Goal: Task Accomplishment & Management: Use online tool/utility

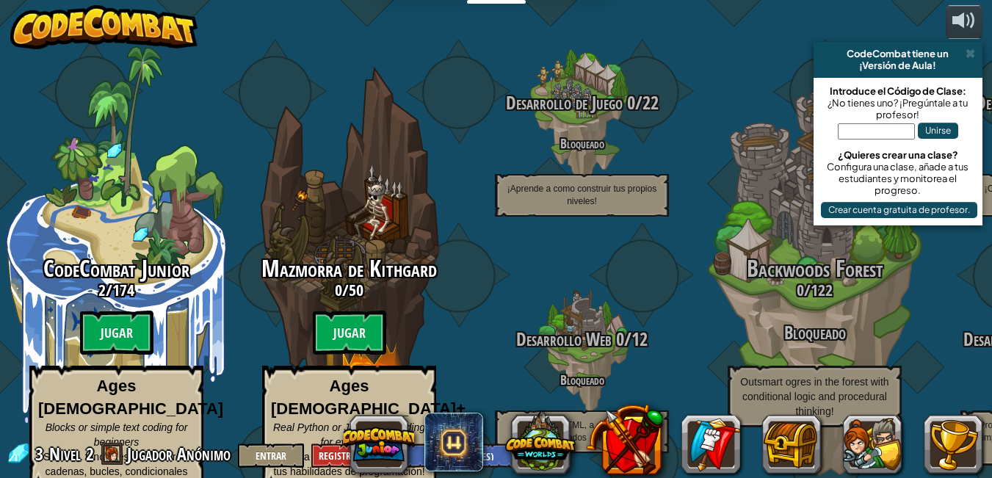
select select "es-ES"
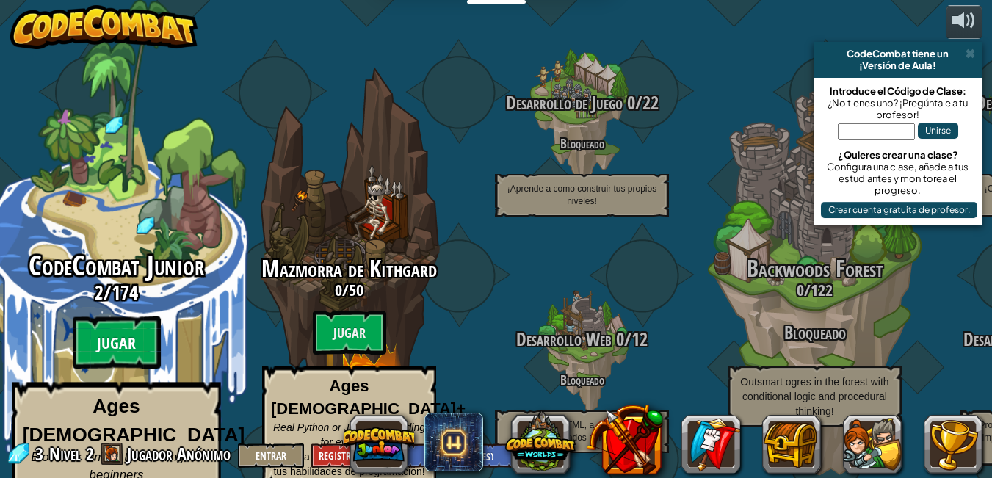
drag, startPoint x: 0, startPoint y: 0, endPoint x: 106, endPoint y: 307, distance: 324.7
click at [106, 316] on btn "Jugar" at bounding box center [117, 342] width 88 height 53
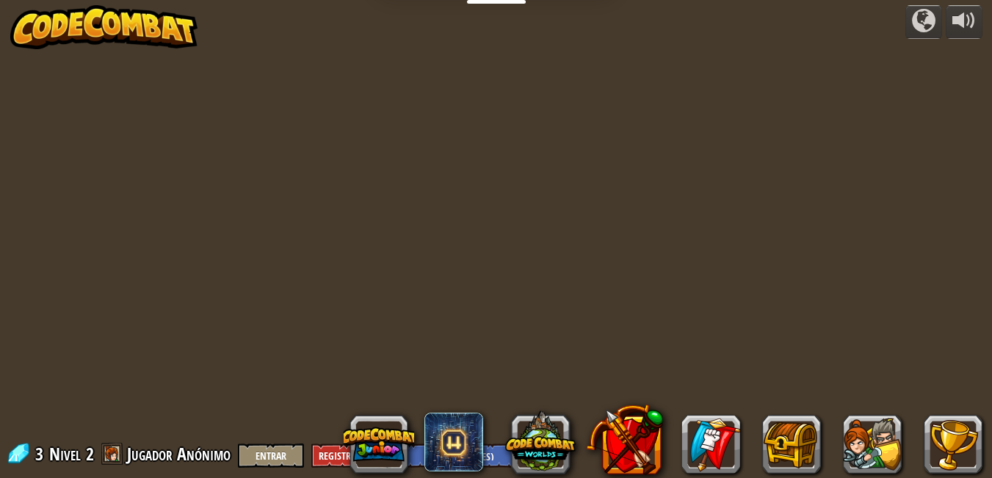
select select "es-ES"
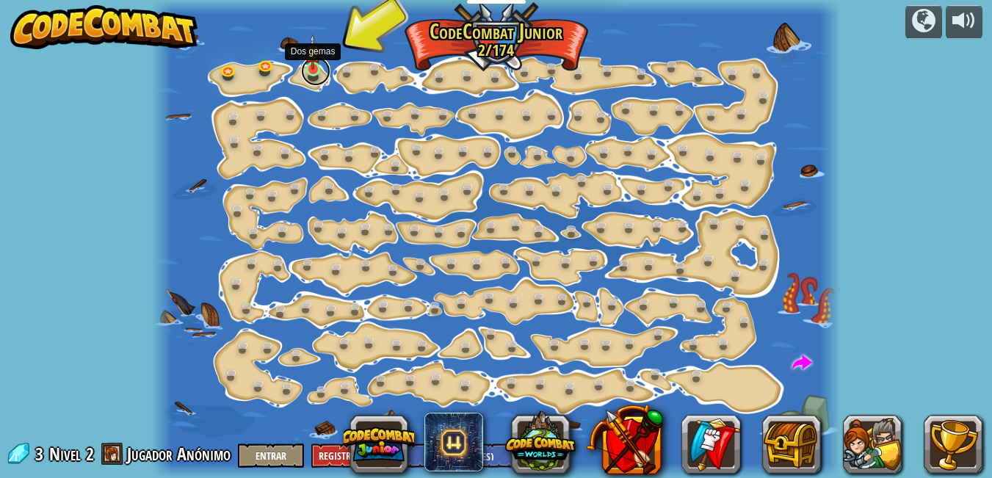
click at [315, 74] on link at bounding box center [315, 71] width 29 height 29
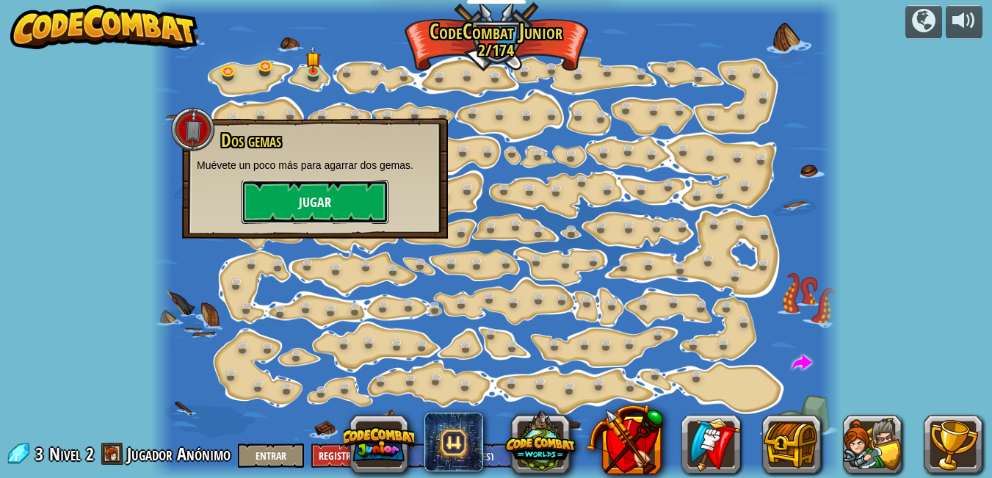
click at [300, 186] on button "Jugar" at bounding box center [314, 202] width 147 height 44
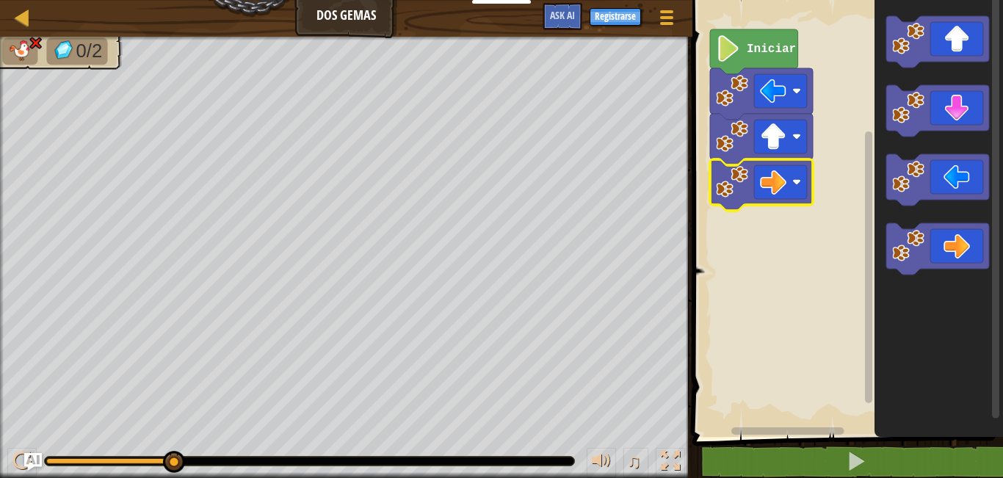
click at [791, 338] on rect "Espacio de trabajo de Blockly" at bounding box center [845, 215] width 315 height 444
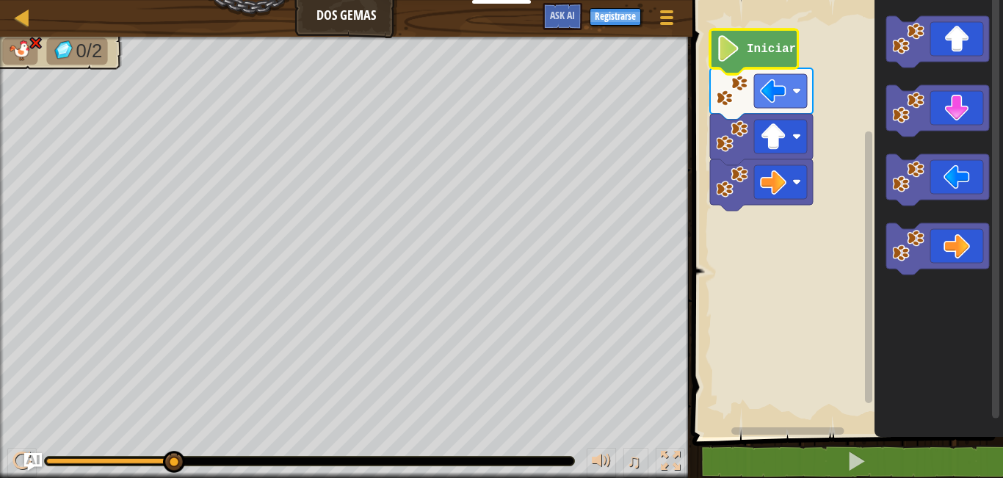
click at [755, 62] on icon "Espacio de trabajo de Blockly" at bounding box center [754, 51] width 88 height 45
click at [753, 63] on icon "Espacio de trabajo de Blockly" at bounding box center [754, 51] width 88 height 45
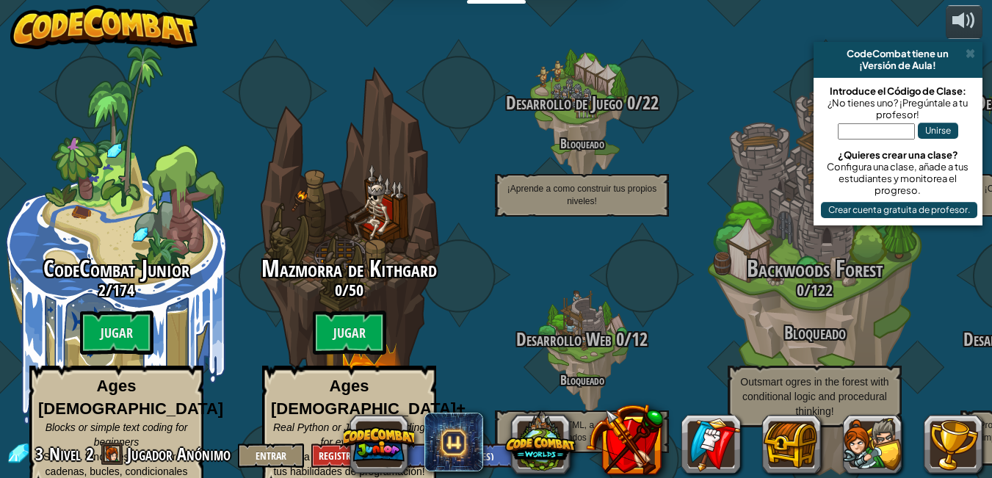
select select "es-ES"
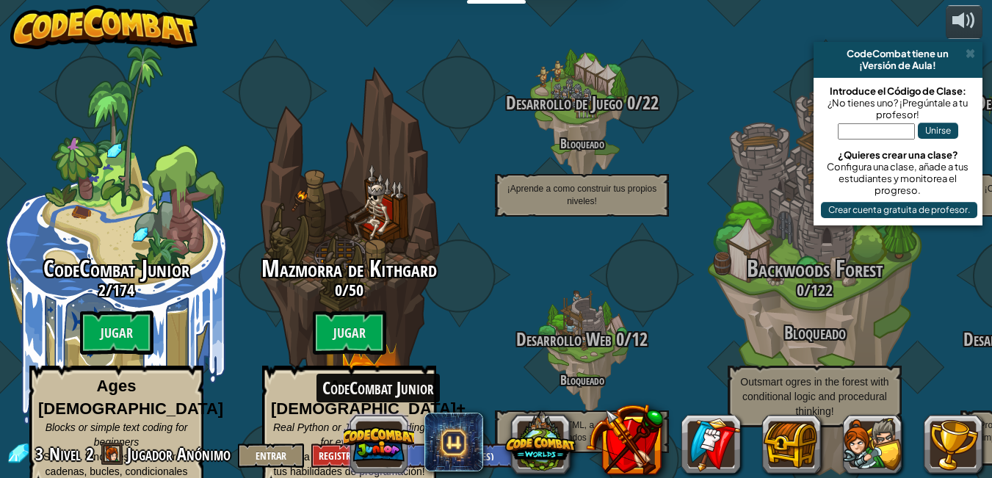
click at [377, 438] on button at bounding box center [378, 444] width 70 height 70
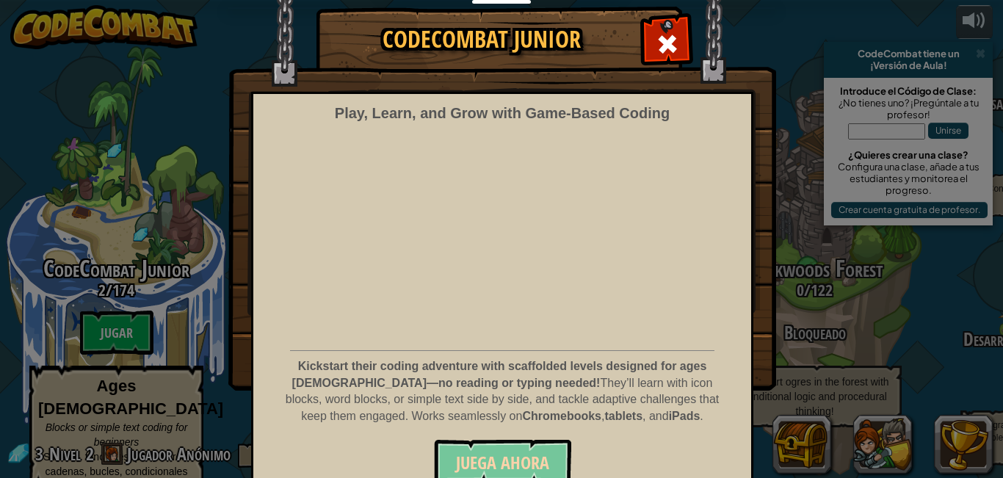
scroll to position [52, 0]
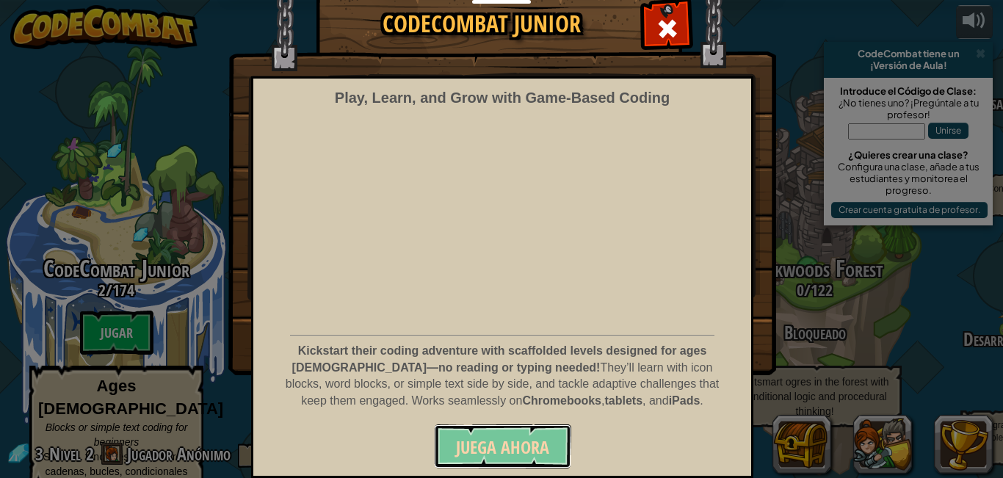
click at [468, 438] on span "Juega ahora" at bounding box center [502, 446] width 93 height 23
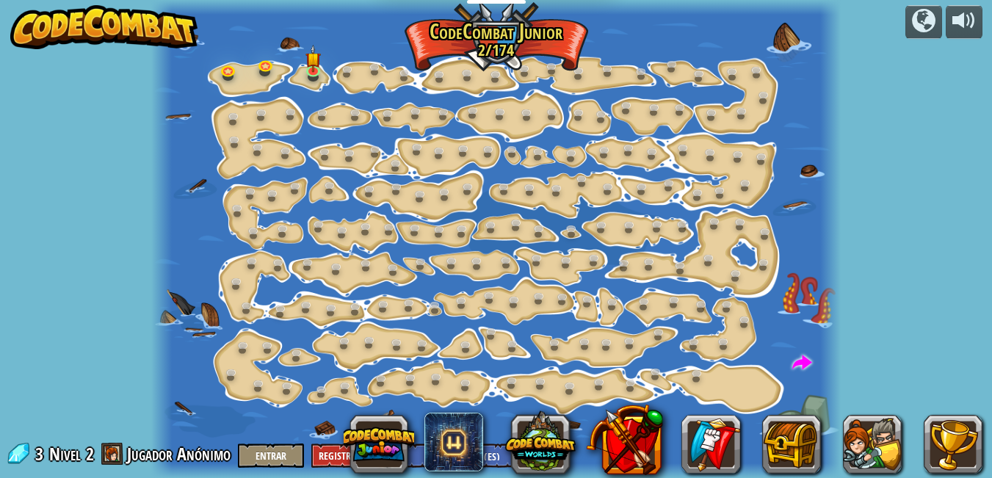
select select "es-ES"
click at [225, 74] on link at bounding box center [230, 70] width 29 height 29
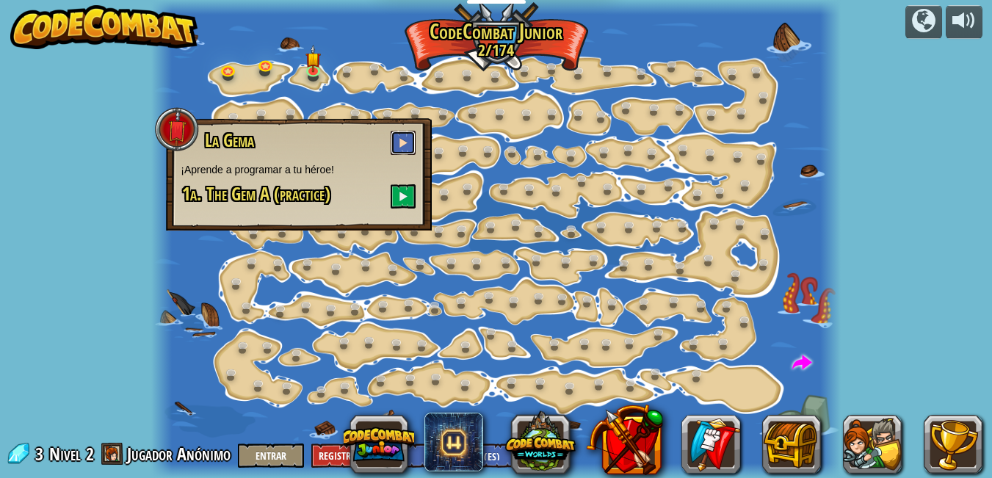
click at [403, 142] on span at bounding box center [403, 142] width 10 height 10
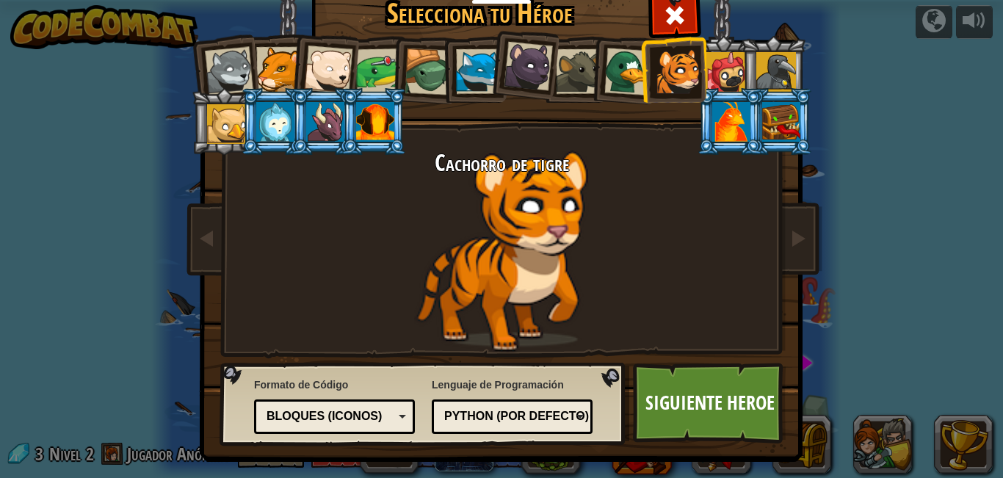
click at [604, 73] on div at bounding box center [628, 72] width 48 height 48
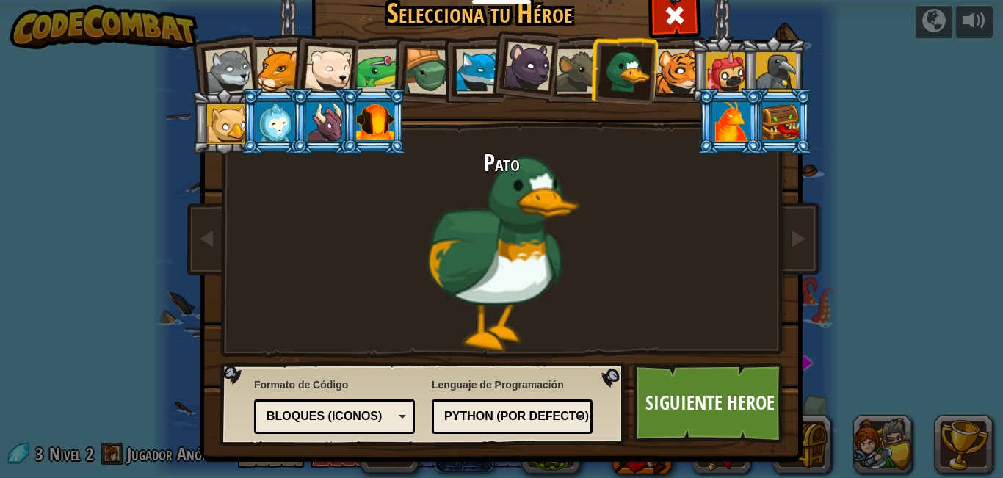
click at [572, 64] on div at bounding box center [578, 71] width 45 height 45
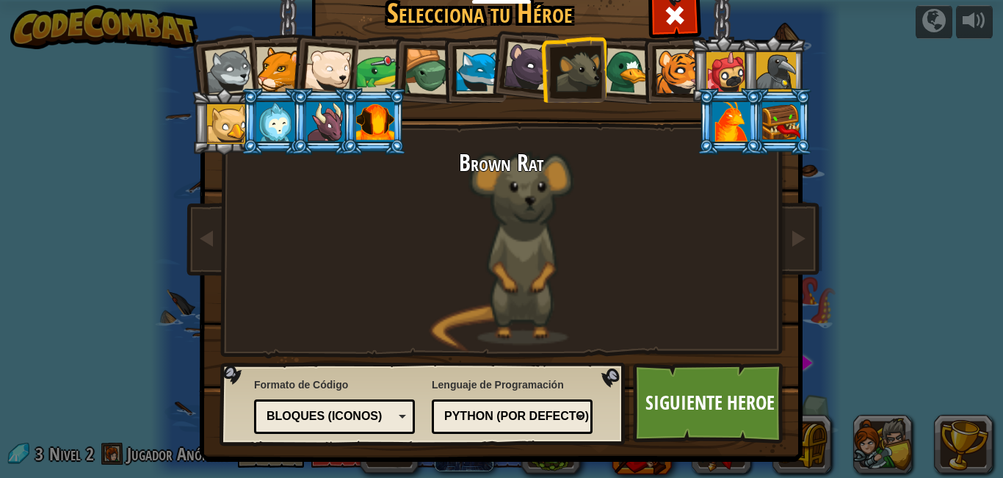
click at [509, 59] on div at bounding box center [527, 66] width 49 height 49
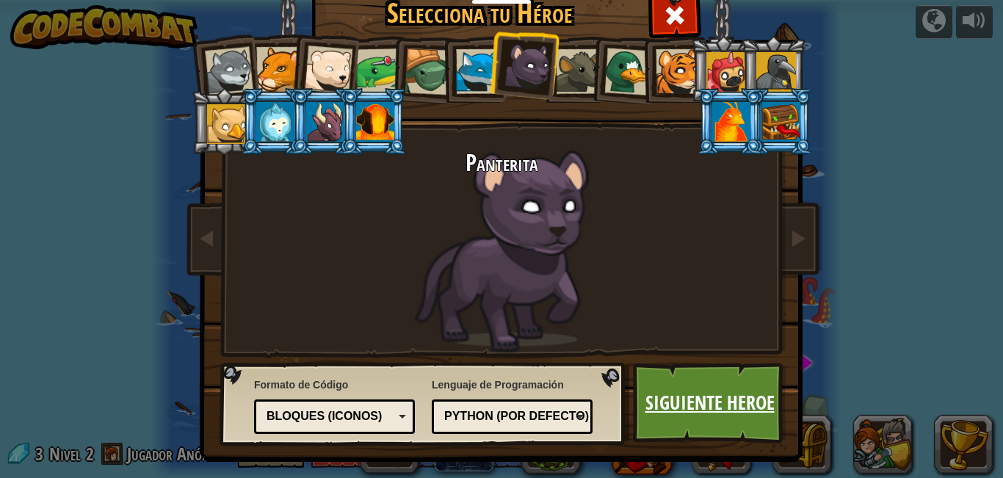
click at [758, 389] on link "Siguiente Heroe" at bounding box center [709, 403] width 153 height 81
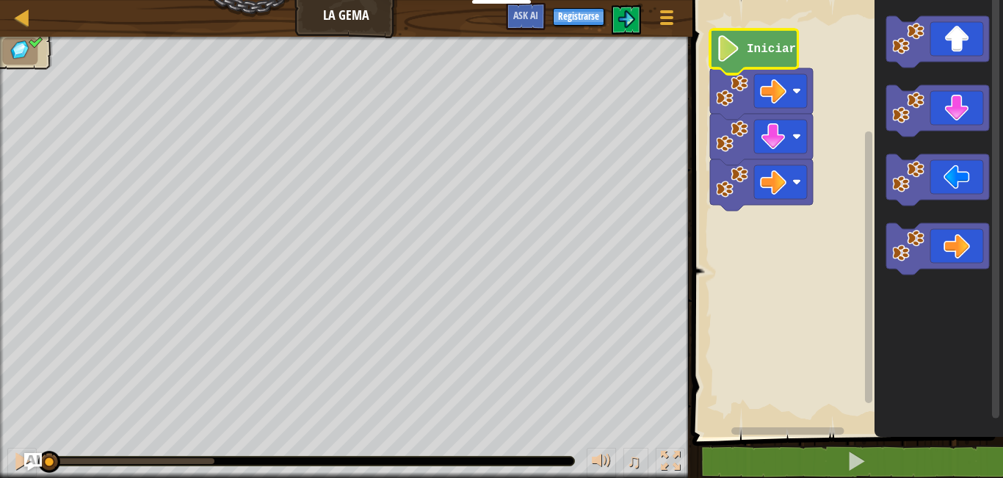
click at [741, 48] on icon "Espacio de trabajo de Blockly" at bounding box center [754, 51] width 88 height 45
click at [737, 58] on image "Espacio de trabajo de Blockly" at bounding box center [728, 48] width 25 height 26
click at [785, 48] on text "Iniciar" at bounding box center [770, 49] width 49 height 13
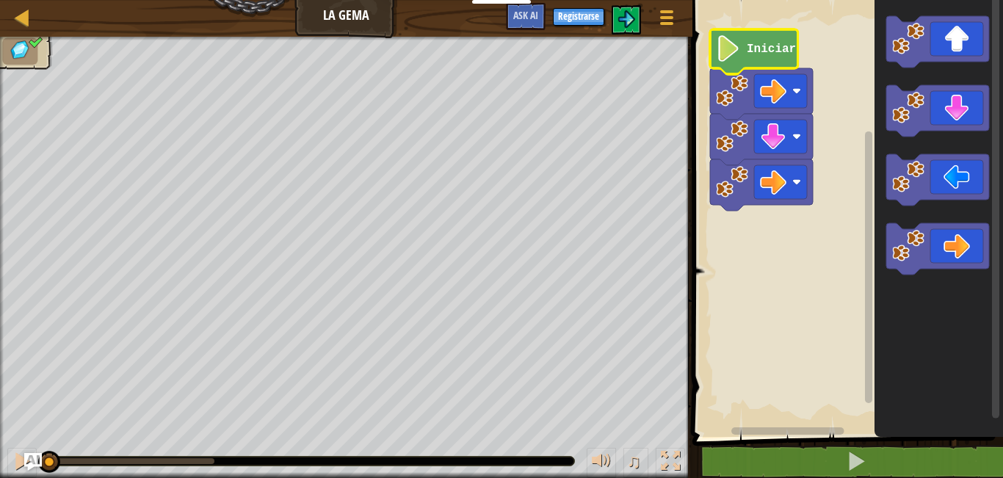
click at [785, 45] on text "Iniciar" at bounding box center [770, 49] width 49 height 13
click at [792, 30] on icon "Espacio de trabajo de Blockly" at bounding box center [754, 51] width 88 height 45
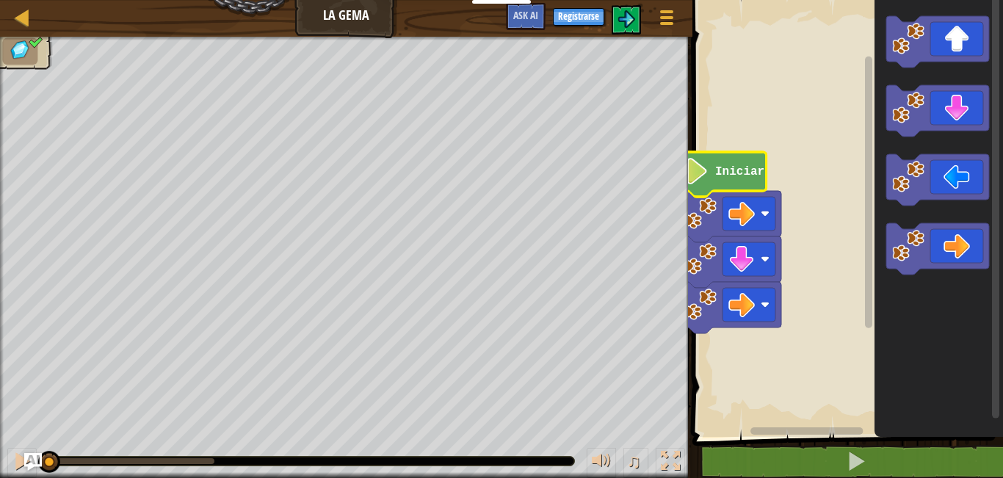
click at [721, 182] on icon "Espacio de trabajo de Blockly" at bounding box center [722, 174] width 88 height 45
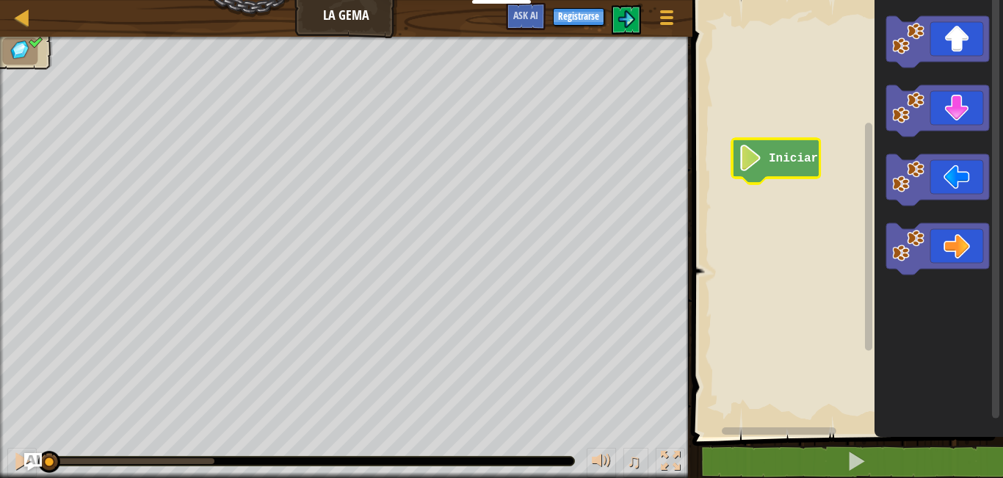
click at [801, 159] on text "Iniciar" at bounding box center [792, 158] width 49 height 13
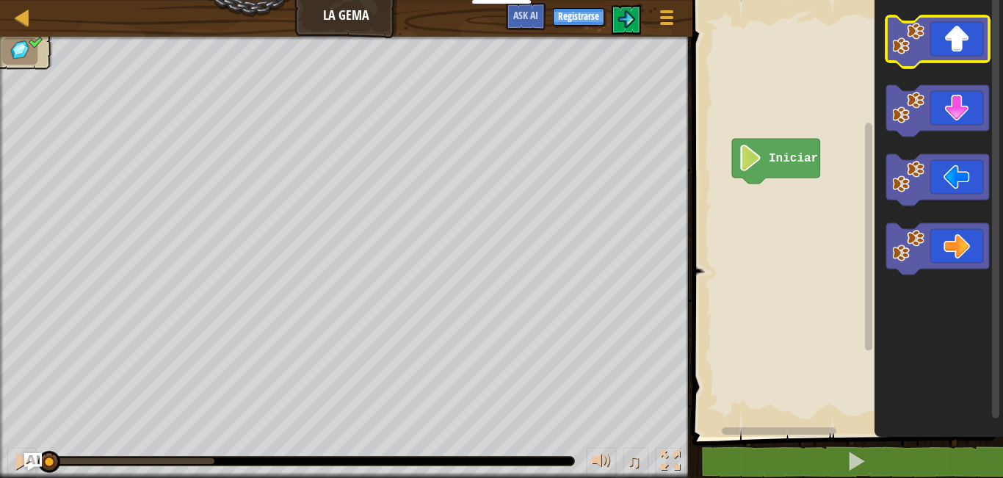
click at [936, 59] on icon "Espacio de trabajo de Blockly" at bounding box center [937, 41] width 103 height 51
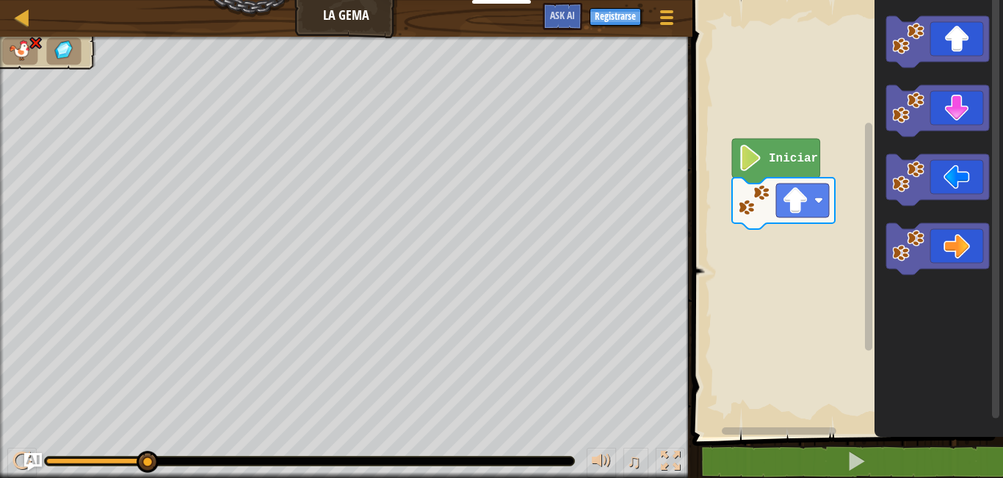
click at [744, 153] on image "Espacio de trabajo de Blockly" at bounding box center [750, 158] width 25 height 26
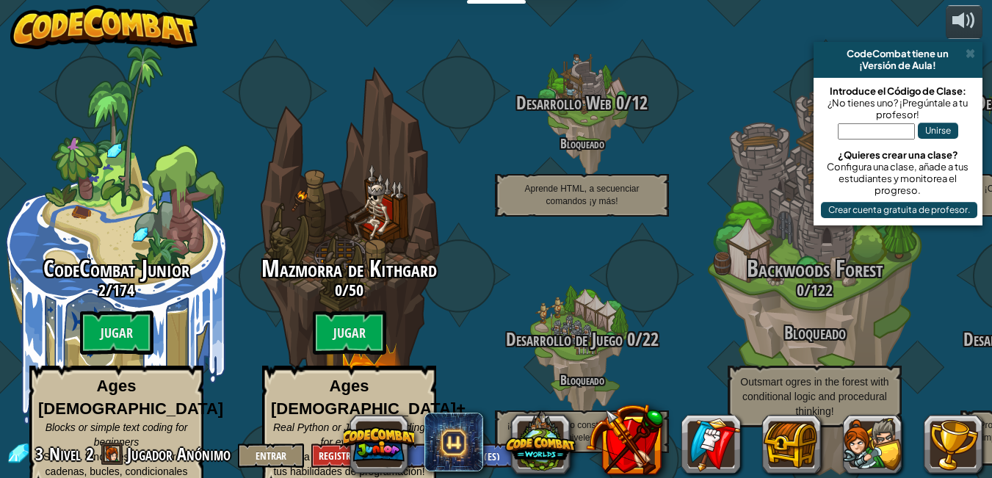
select select "es-ES"
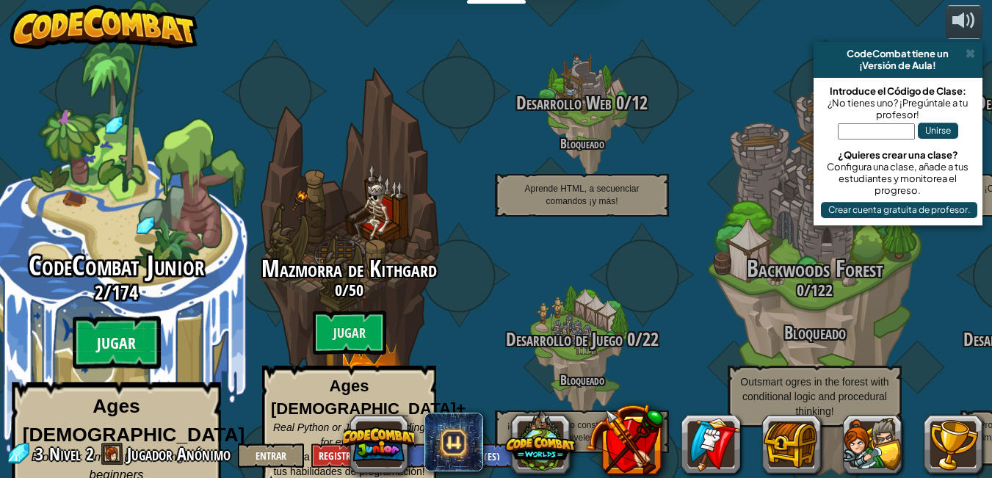
drag, startPoint x: 113, startPoint y: 322, endPoint x: 134, endPoint y: 327, distance: 21.2
click at [134, 327] on btn "Jugar" at bounding box center [117, 342] width 88 height 53
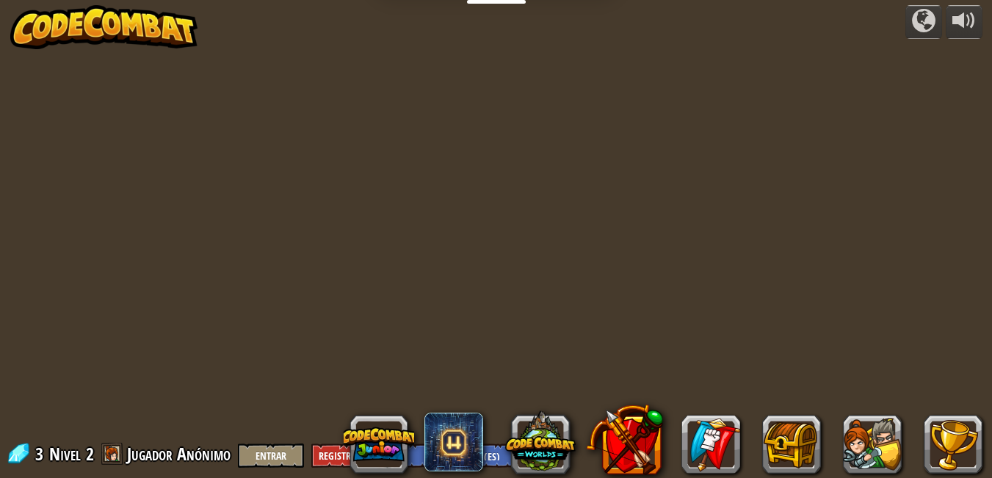
select select "es-ES"
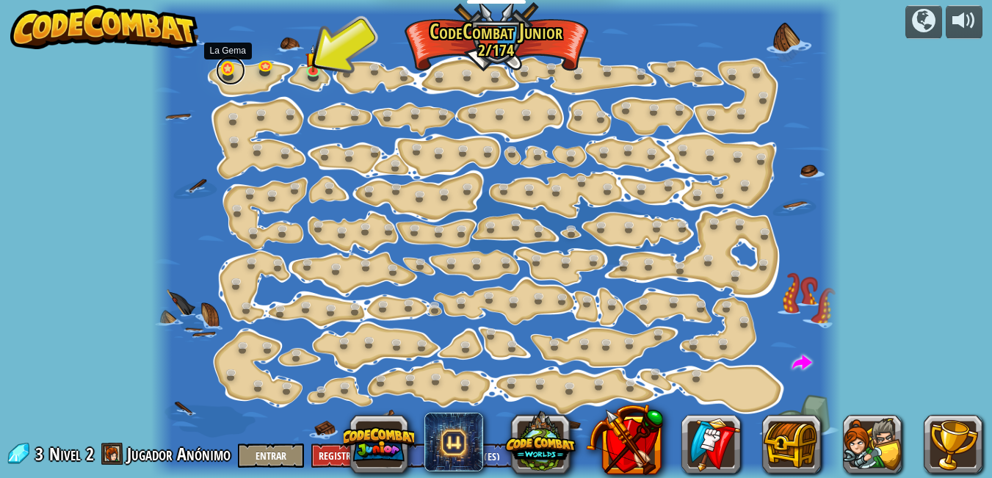
click at [224, 74] on link at bounding box center [230, 70] width 29 height 29
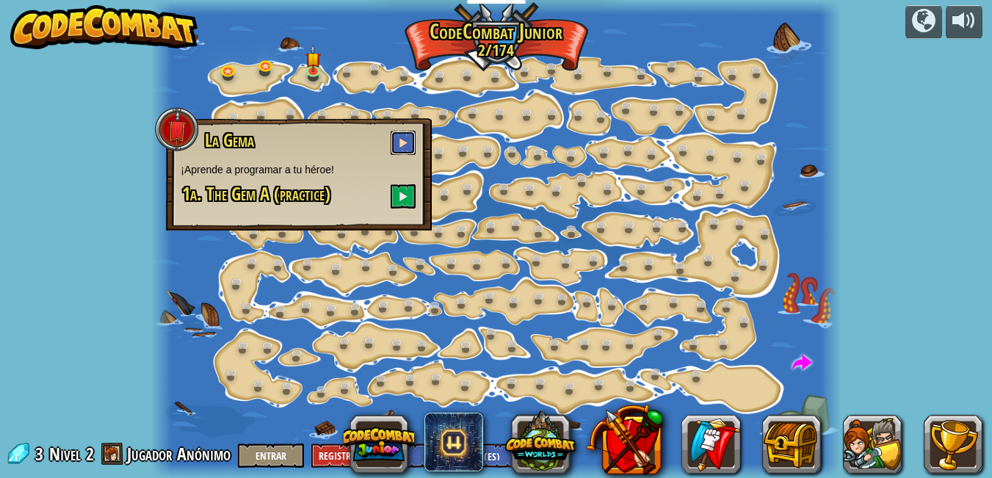
click at [412, 141] on button at bounding box center [402, 143] width 25 height 24
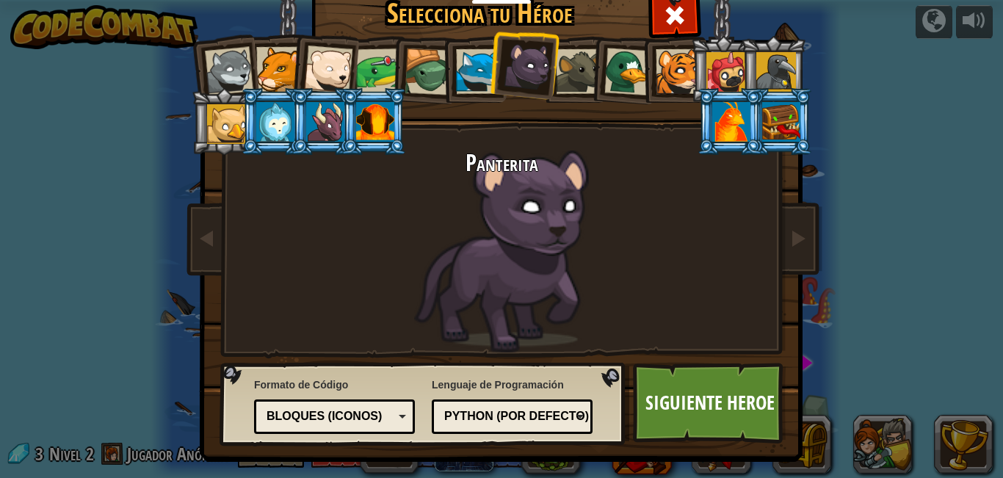
click at [233, 51] on div at bounding box center [229, 71] width 48 height 48
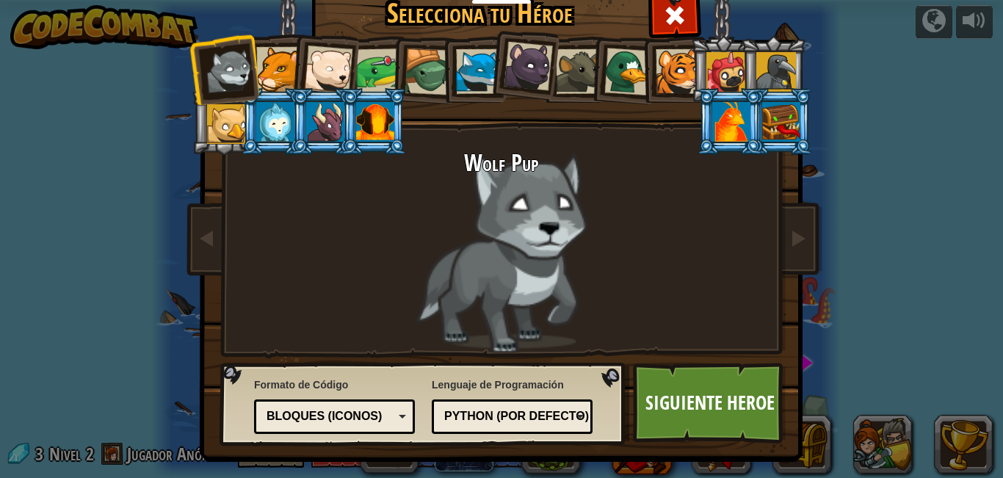
click at [265, 54] on div at bounding box center [278, 69] width 45 height 45
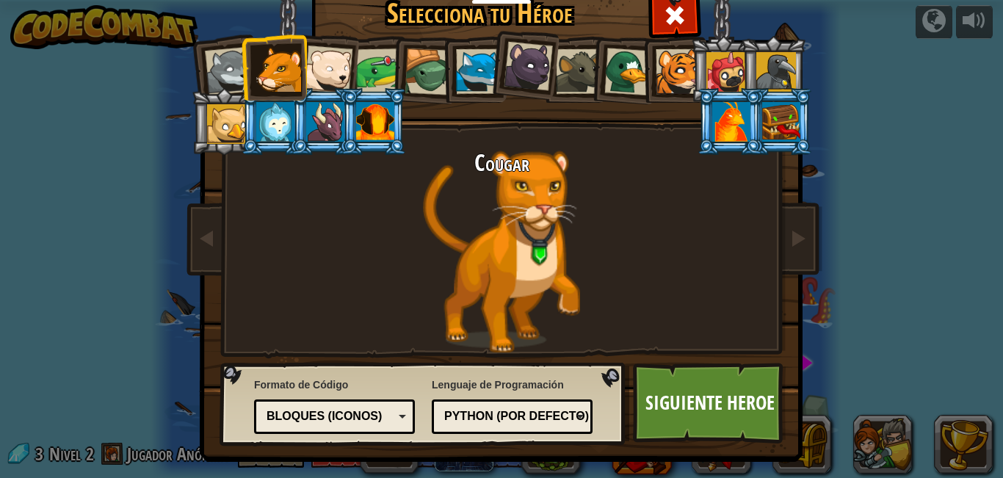
click at [503, 56] on div at bounding box center [527, 66] width 49 height 49
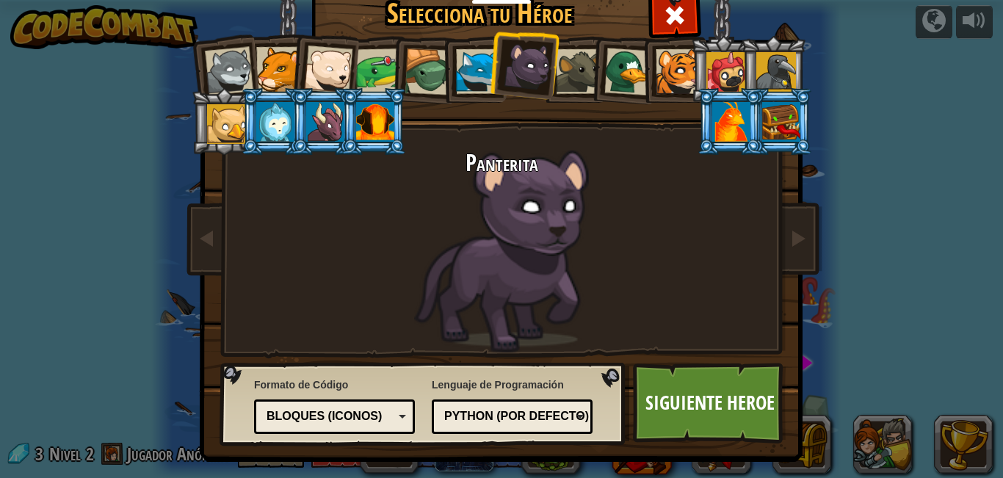
click at [282, 68] on div at bounding box center [278, 69] width 45 height 45
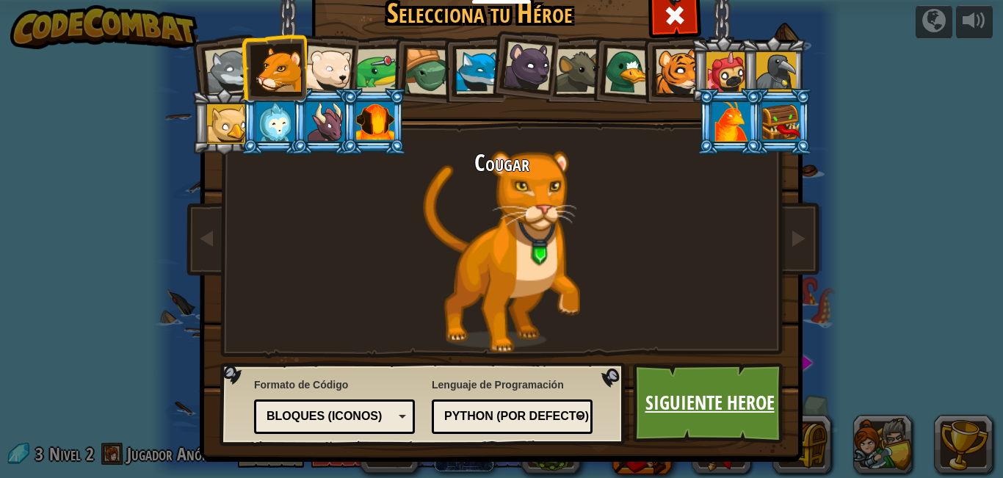
click at [734, 394] on link "Siguiente Heroe" at bounding box center [709, 403] width 153 height 81
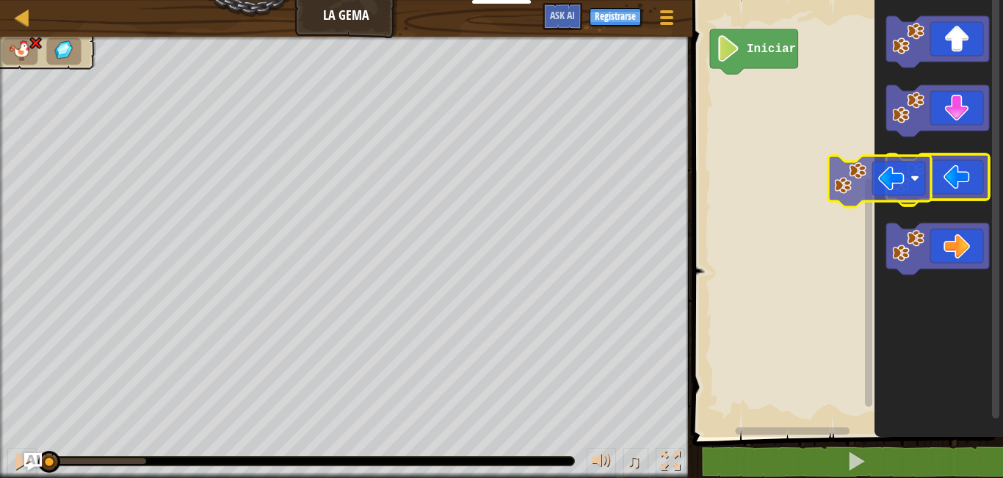
click at [887, 188] on icon "Espacio de trabajo de Blockly" at bounding box center [937, 179] width 103 height 51
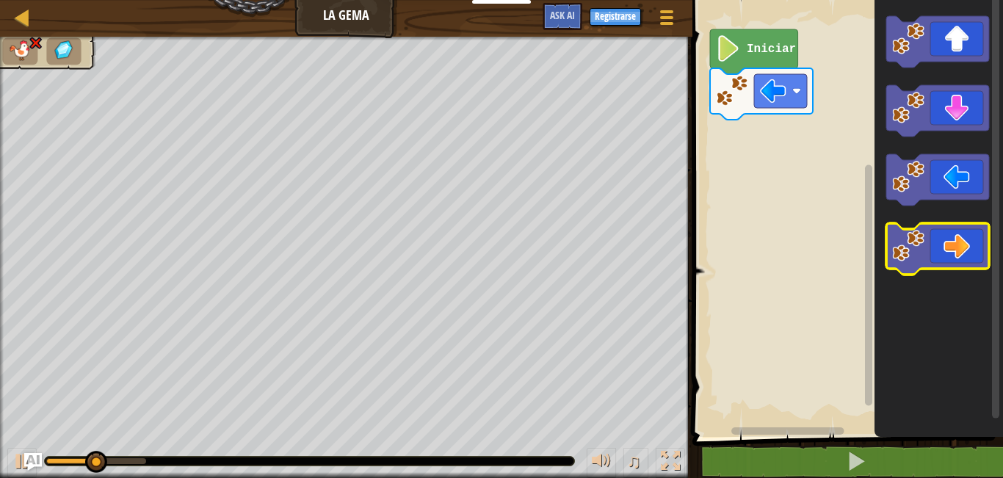
click at [937, 256] on icon "Espacio de trabajo de Blockly" at bounding box center [937, 248] width 103 height 51
